Goal: Task Accomplishment & Management: Complete application form

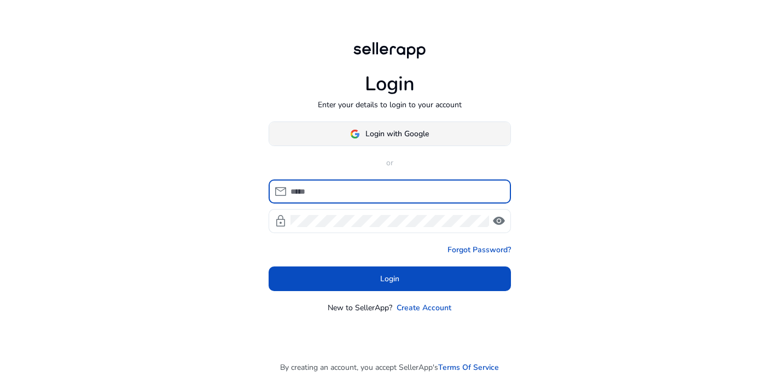
click at [391, 143] on span at bounding box center [389, 134] width 241 height 26
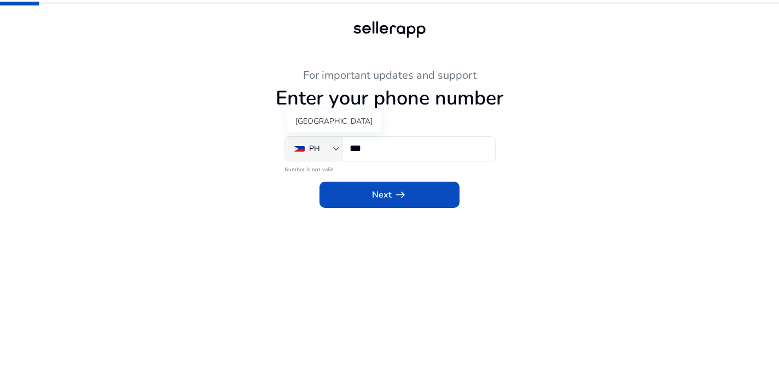
click at [327, 148] on div "PH" at bounding box center [313, 149] width 39 height 12
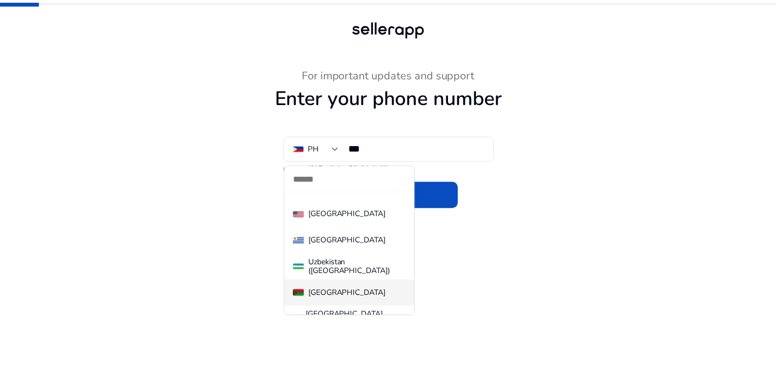
scroll to position [6036, 0]
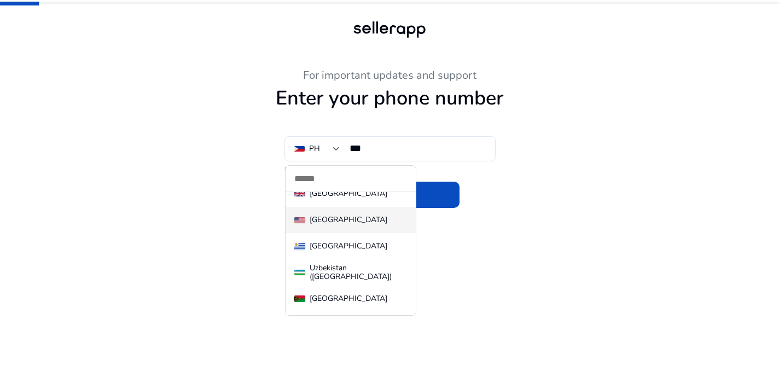
click at [350, 216] on div "[GEOGRAPHIC_DATA]" at bounding box center [349, 220] width 78 height 9
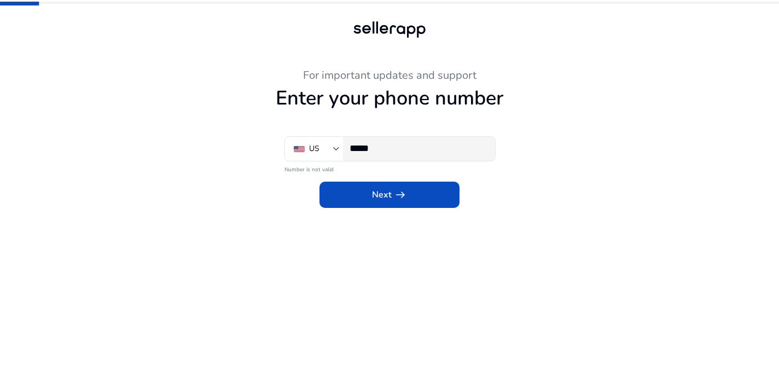
click at [397, 141] on div "*****" at bounding box center [418, 149] width 137 height 24
click at [378, 152] on input "**********" at bounding box center [418, 148] width 137 height 12
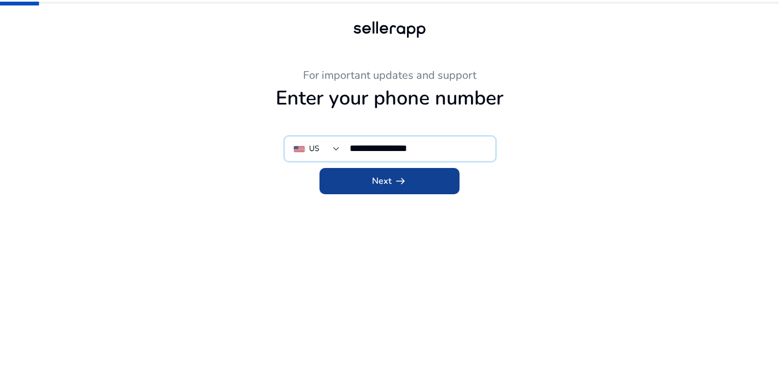
type input "**********"
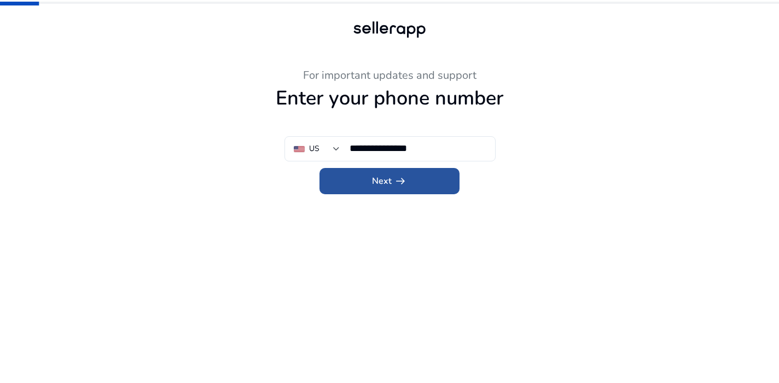
click at [412, 177] on span at bounding box center [390, 181] width 140 height 26
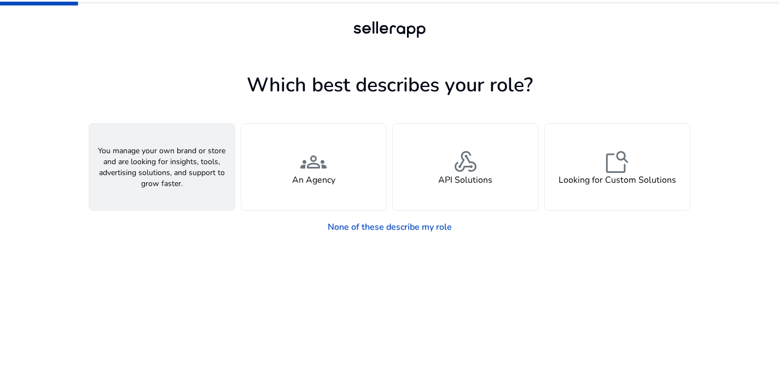
click at [184, 169] on div "person A Seller" at bounding box center [162, 167] width 146 height 86
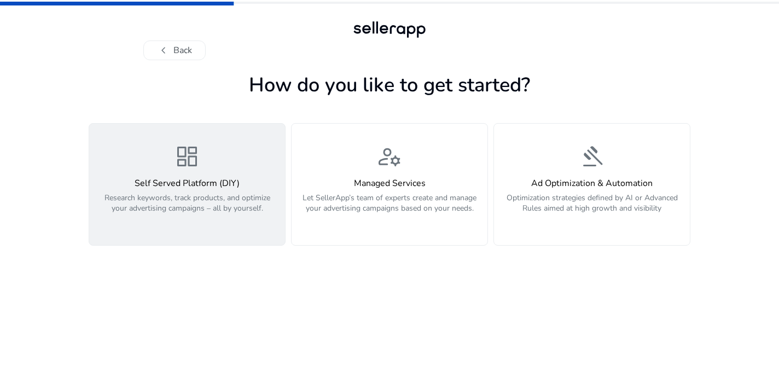
click at [203, 200] on p "Research keywords, track products, and optimize your advertising campaigns – al…" at bounding box center [187, 209] width 183 height 33
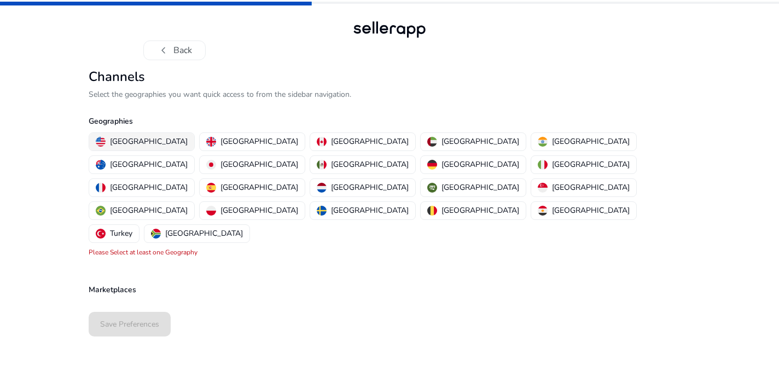
click at [155, 144] on p "[GEOGRAPHIC_DATA]" at bounding box center [149, 141] width 78 height 11
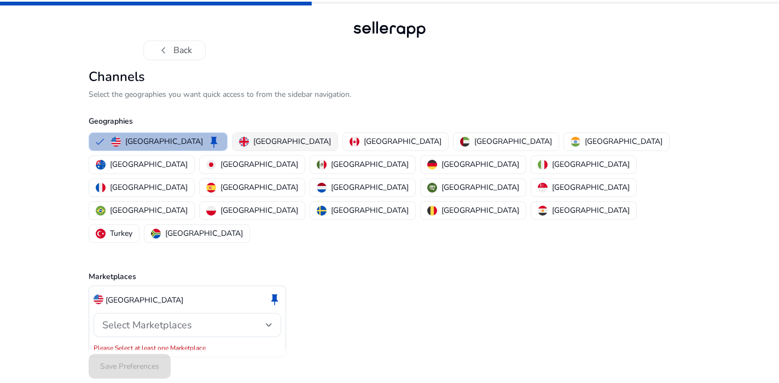
click at [253, 141] on p "[GEOGRAPHIC_DATA]" at bounding box center [292, 141] width 78 height 11
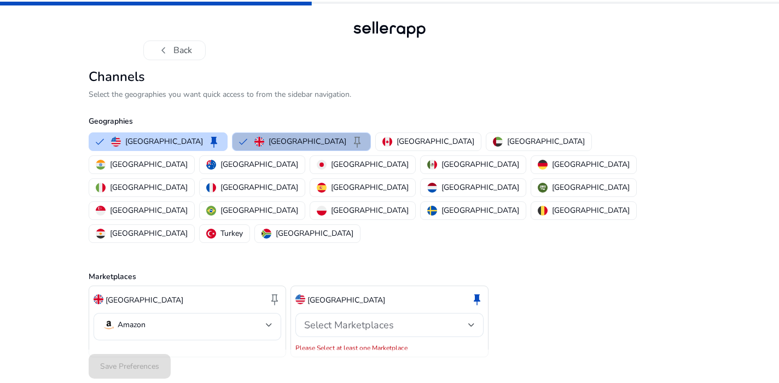
click at [351, 138] on span "keep" at bounding box center [357, 141] width 13 height 13
click at [351, 141] on span "keep" at bounding box center [357, 141] width 13 height 13
click at [351, 142] on span "keep" at bounding box center [357, 141] width 13 height 13
click at [207, 141] on span "keep" at bounding box center [213, 141] width 13 height 13
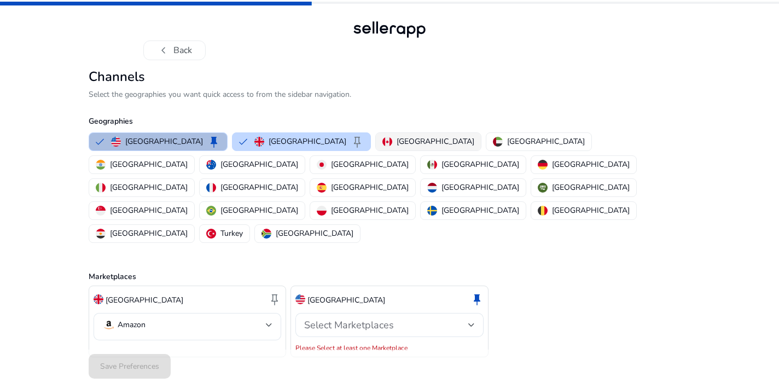
click at [376, 147] on button "[GEOGRAPHIC_DATA]" at bounding box center [428, 142] width 105 height 18
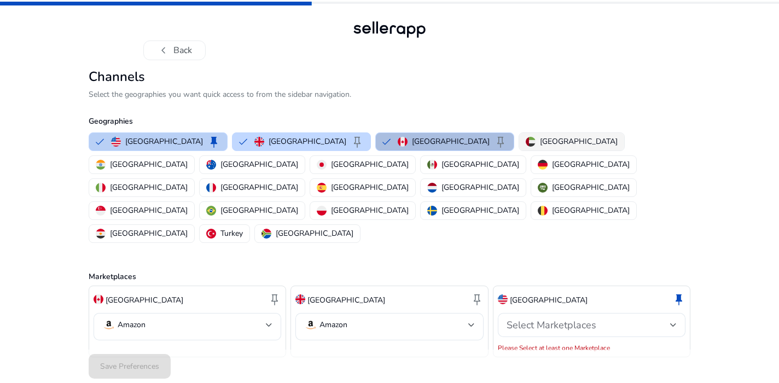
click at [540, 144] on p "[GEOGRAPHIC_DATA]" at bounding box center [579, 141] width 78 height 11
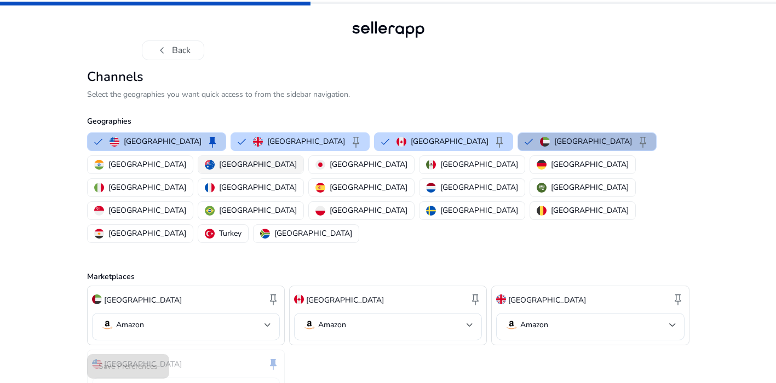
click at [297, 159] on p "[GEOGRAPHIC_DATA]" at bounding box center [258, 164] width 78 height 11
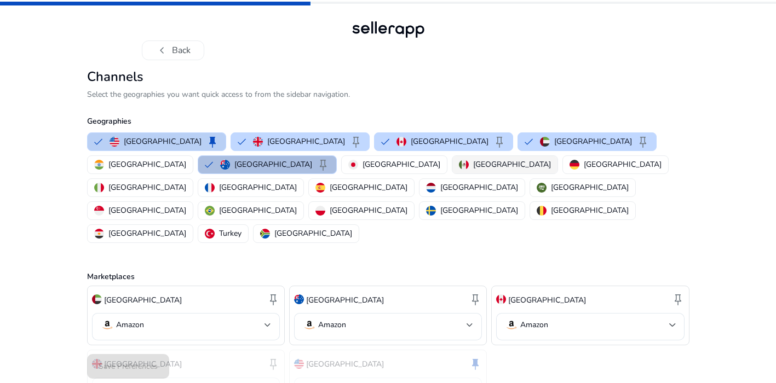
click at [473, 161] on p "[GEOGRAPHIC_DATA]" at bounding box center [512, 164] width 78 height 11
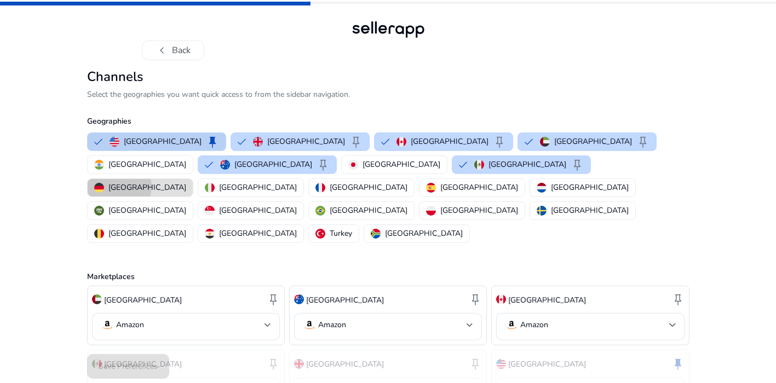
click at [186, 182] on p "[GEOGRAPHIC_DATA]" at bounding box center [147, 187] width 78 height 11
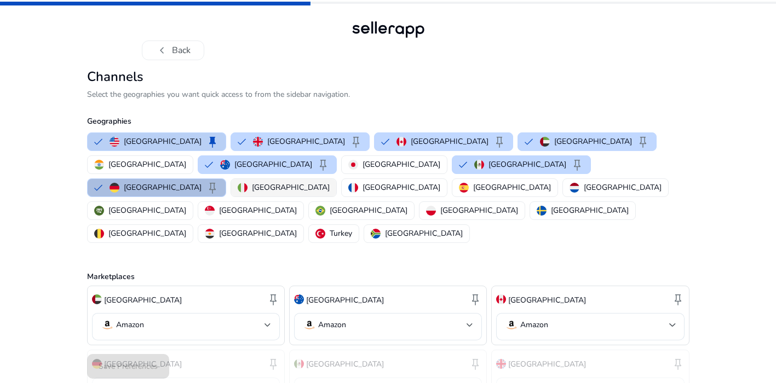
click at [329, 182] on p "[GEOGRAPHIC_DATA]" at bounding box center [291, 187] width 78 height 11
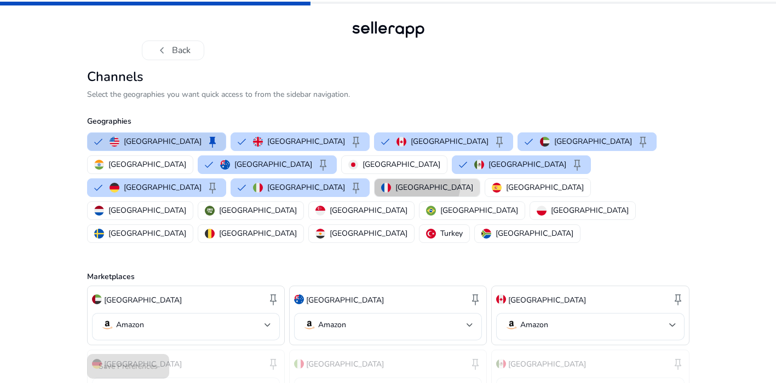
click at [473, 182] on p "[GEOGRAPHIC_DATA]" at bounding box center [434, 187] width 78 height 11
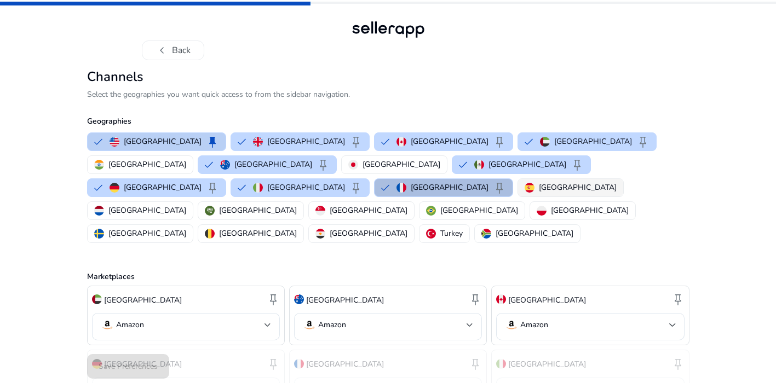
click at [615, 182] on p "[GEOGRAPHIC_DATA]" at bounding box center [578, 187] width 78 height 11
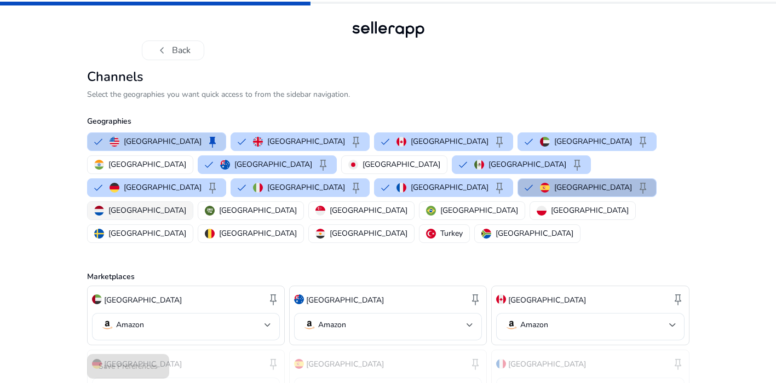
click at [114, 205] on p "[GEOGRAPHIC_DATA]" at bounding box center [147, 210] width 78 height 11
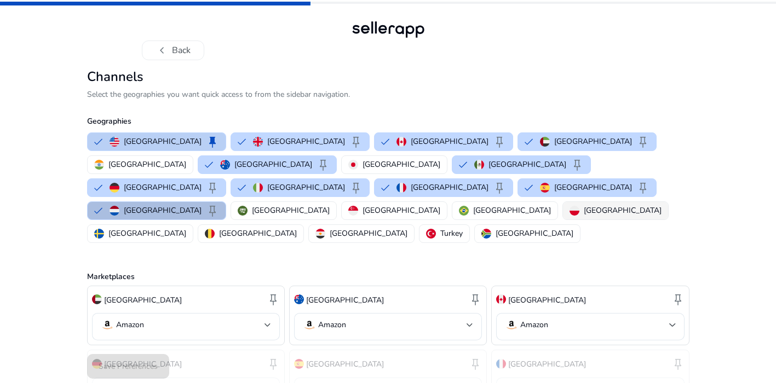
click at [583, 205] on p "[GEOGRAPHIC_DATA]" at bounding box center [622, 210] width 78 height 11
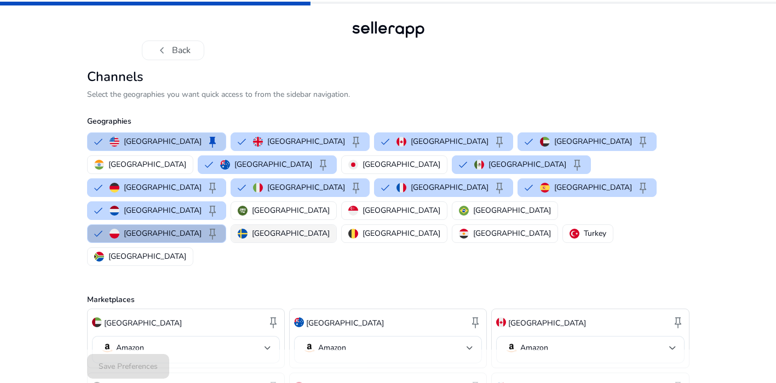
click at [329, 228] on p "[GEOGRAPHIC_DATA]" at bounding box center [291, 233] width 78 height 11
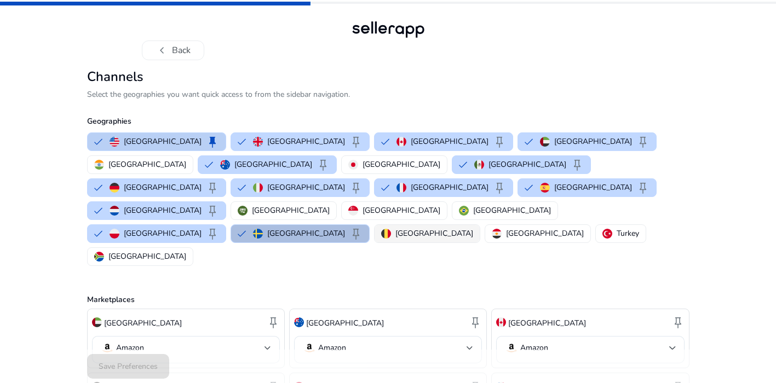
click at [473, 228] on p "[GEOGRAPHIC_DATA]" at bounding box center [434, 233] width 78 height 11
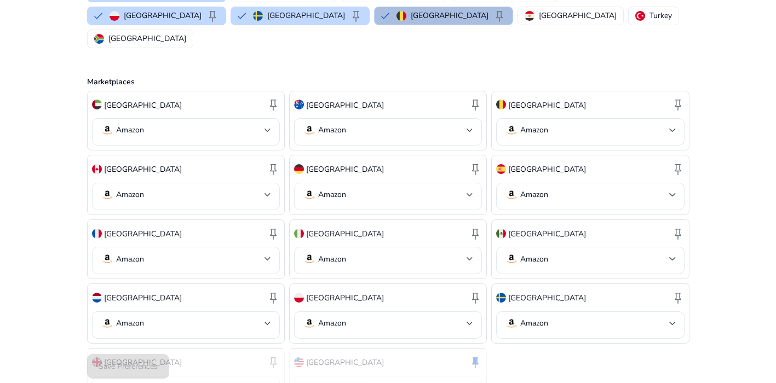
scroll to position [251, 0]
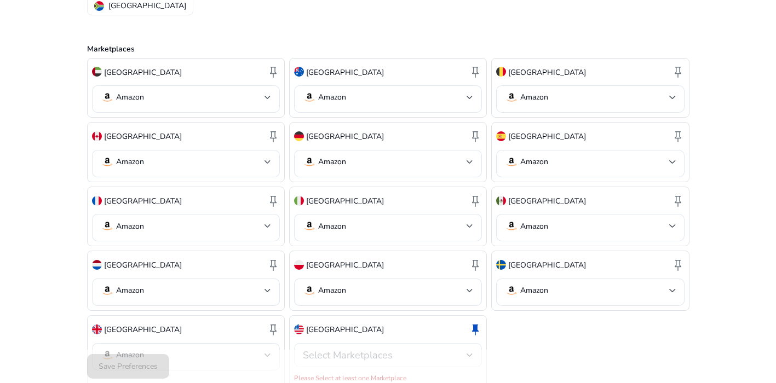
click at [430, 349] on div "Select Marketplaces" at bounding box center [385, 355] width 164 height 12
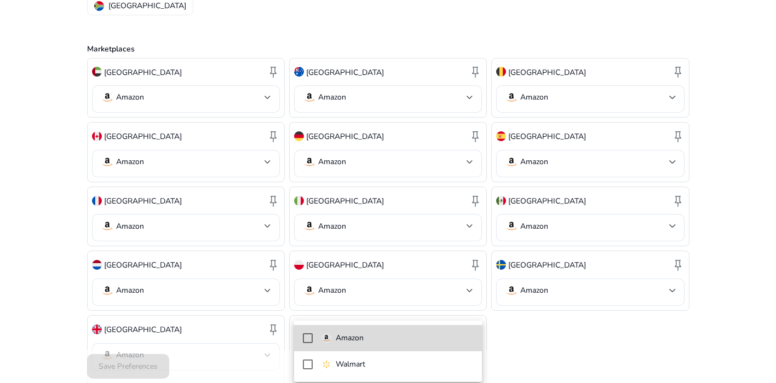
click at [396, 340] on span "Amazon" at bounding box center [397, 338] width 152 height 12
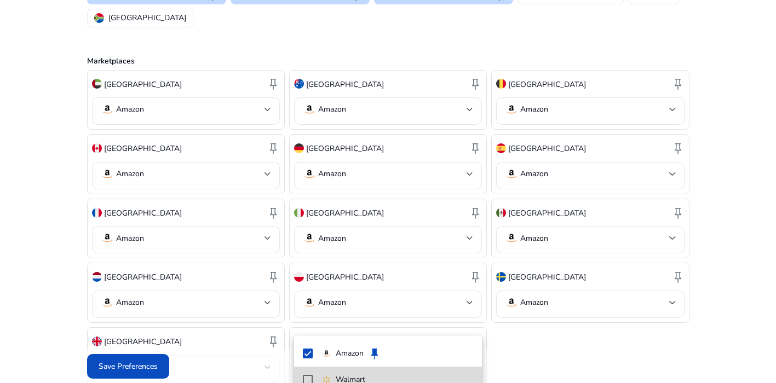
click at [381, 377] on span "Walmart" at bounding box center [397, 380] width 152 height 12
click at [585, 328] on div at bounding box center [388, 191] width 776 height 383
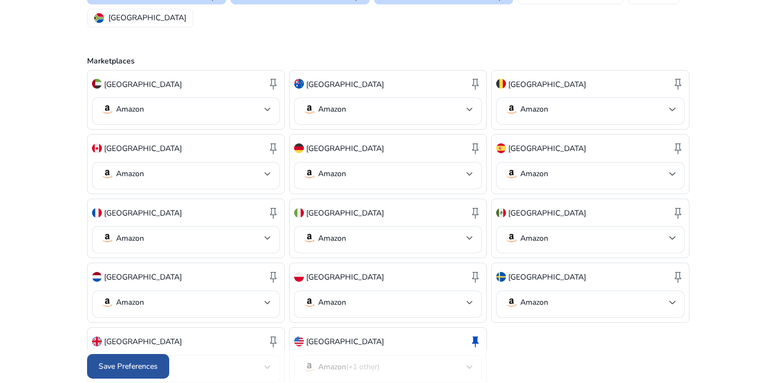
click at [132, 361] on span "Save Preferences" at bounding box center [128, 366] width 59 height 11
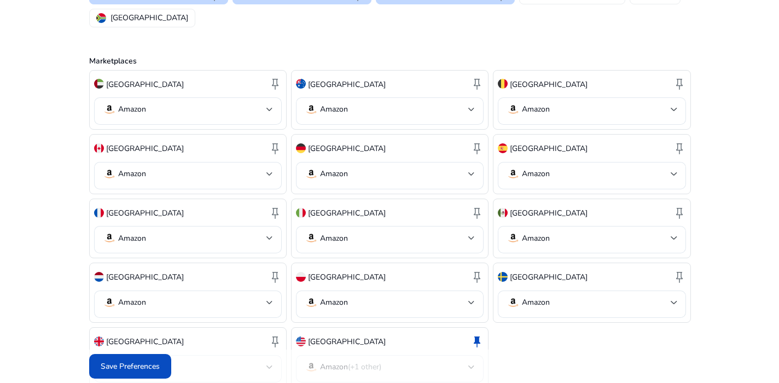
scroll to position [0, 0]
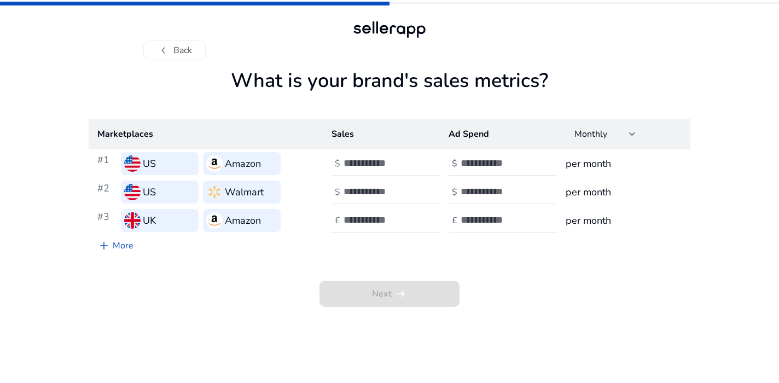
click at [372, 158] on input "number" at bounding box center [381, 163] width 74 height 12
click at [592, 32] on div "chevron_left Back" at bounding box center [389, 40] width 493 height 42
